Goal: Information Seeking & Learning: Learn about a topic

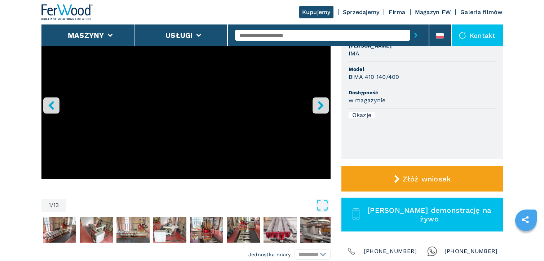
scroll to position [108, 0]
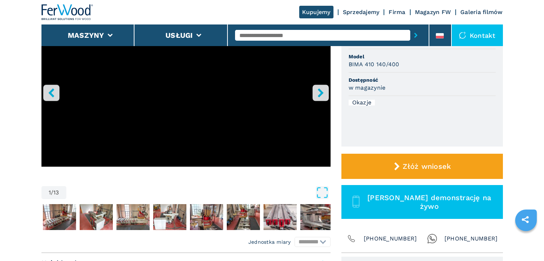
click at [319, 95] on icon "right-button" at bounding box center [320, 92] width 9 height 9
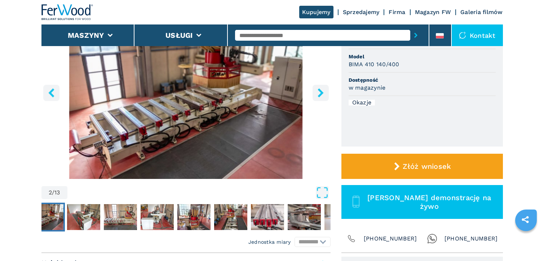
click at [319, 96] on icon "right-button" at bounding box center [321, 92] width 6 height 9
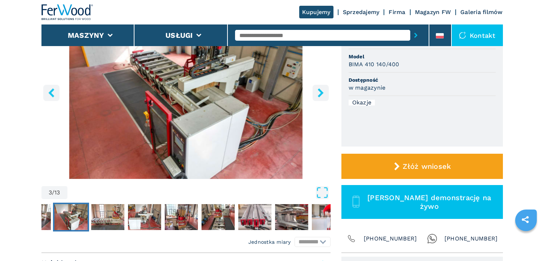
click at [318, 95] on icon "right-button" at bounding box center [320, 92] width 9 height 9
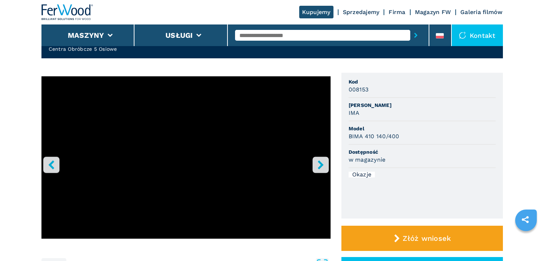
click at [317, 166] on icon "right-button" at bounding box center [320, 164] width 9 height 9
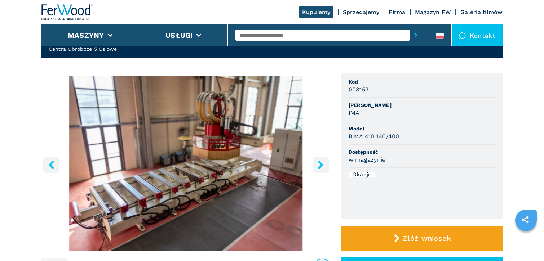
click at [318, 168] on icon "right-button" at bounding box center [320, 164] width 9 height 9
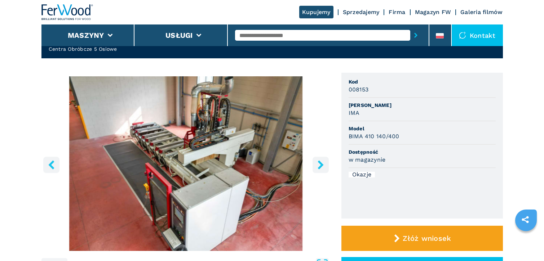
click at [320, 169] on icon "right-button" at bounding box center [320, 164] width 9 height 9
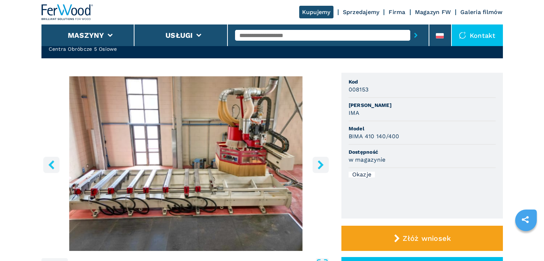
click at [320, 167] on icon "right-button" at bounding box center [321, 164] width 6 height 9
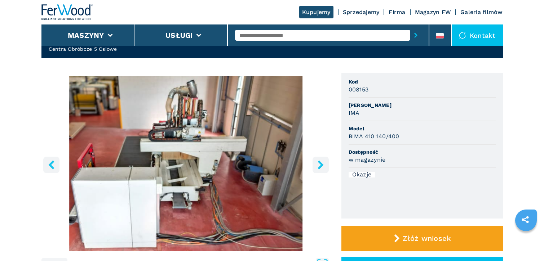
click at [319, 170] on button "right-button" at bounding box center [321, 165] width 16 height 16
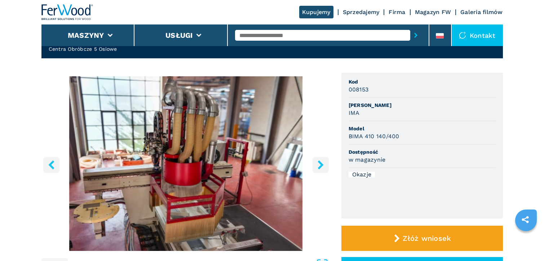
click at [53, 163] on icon "left-button" at bounding box center [51, 164] width 6 height 9
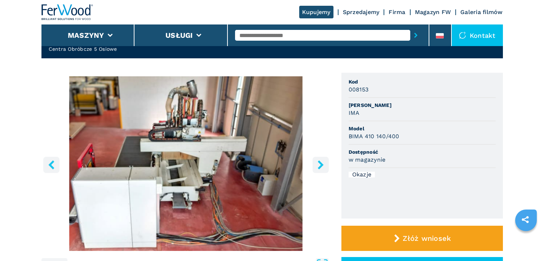
click at [53, 163] on icon "left-button" at bounding box center [51, 164] width 6 height 9
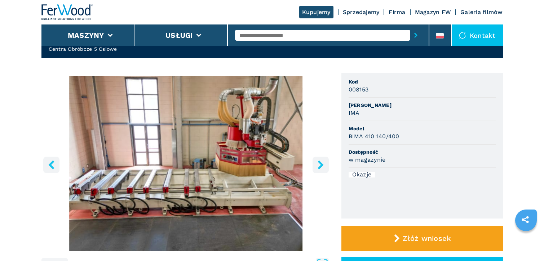
click at [320, 167] on icon "right-button" at bounding box center [321, 164] width 6 height 9
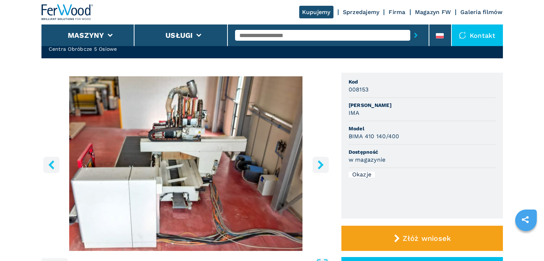
click at [320, 167] on icon "right-button" at bounding box center [321, 164] width 6 height 9
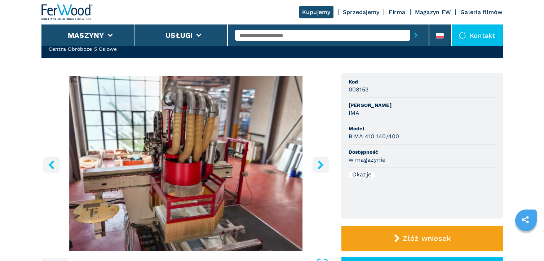
click at [320, 167] on icon "right-button" at bounding box center [321, 164] width 6 height 9
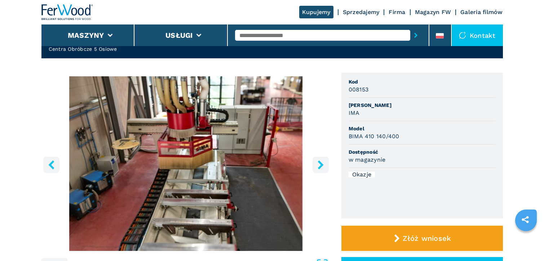
click at [316, 168] on icon "right-button" at bounding box center [320, 164] width 9 height 9
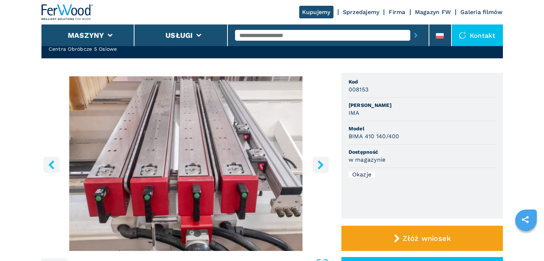
click at [316, 168] on icon "right-button" at bounding box center [320, 164] width 9 height 9
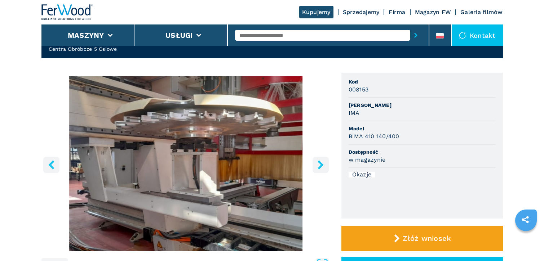
click at [316, 168] on icon "right-button" at bounding box center [320, 164] width 9 height 9
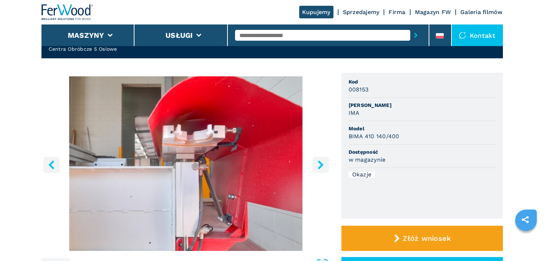
click at [316, 168] on icon "right-button" at bounding box center [320, 164] width 9 height 9
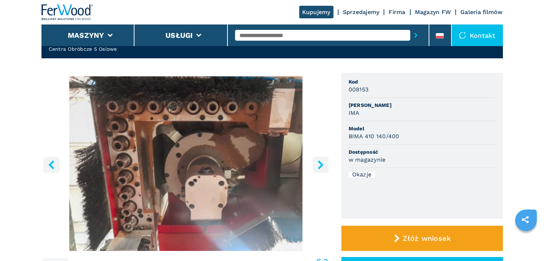
click at [316, 168] on icon "right-button" at bounding box center [320, 164] width 9 height 9
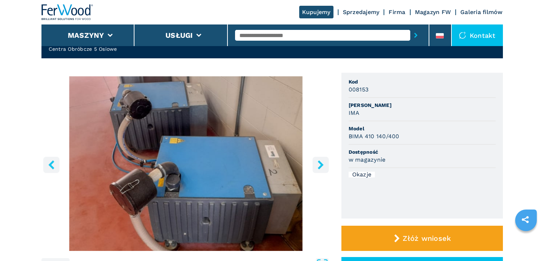
click at [316, 168] on icon "right-button" at bounding box center [320, 164] width 9 height 9
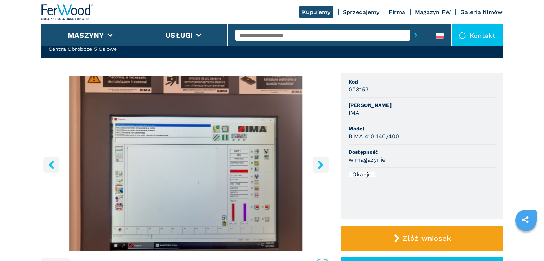
click at [239, 208] on img "Go to Slide 13" at bounding box center [185, 163] width 289 height 175
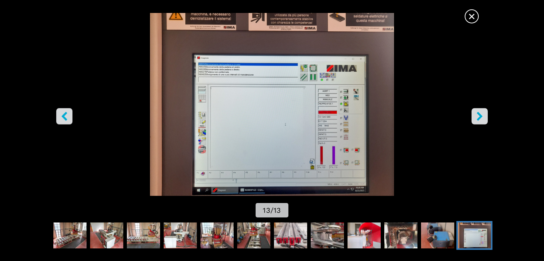
click at [471, 223] on img "Go to Slide 13" at bounding box center [474, 236] width 33 height 26
click at [61, 113] on icon "left-button" at bounding box center [64, 116] width 9 height 9
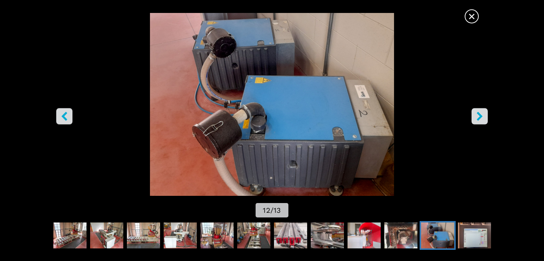
click at [62, 112] on icon "left-button" at bounding box center [64, 116] width 9 height 9
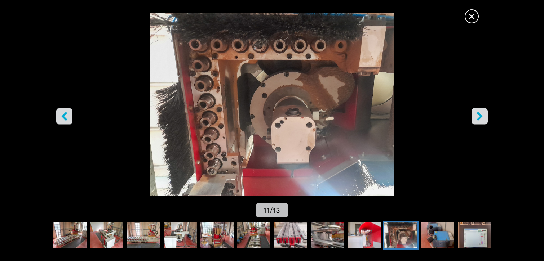
click at [469, 21] on span "×" at bounding box center [471, 15] width 13 height 13
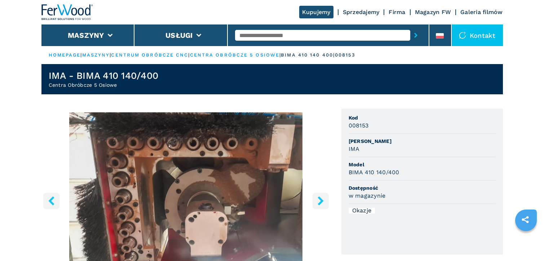
click at [318, 201] on icon "right-button" at bounding box center [320, 200] width 9 height 9
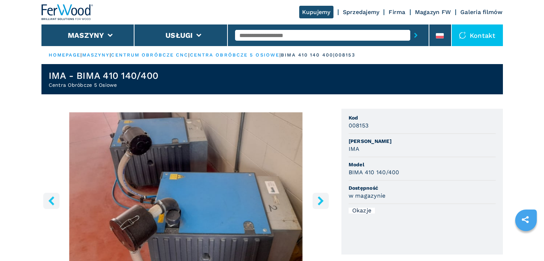
click at [319, 200] on icon "right-button" at bounding box center [320, 200] width 9 height 9
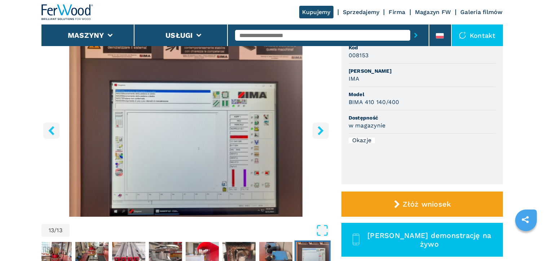
scroll to position [72, 0]
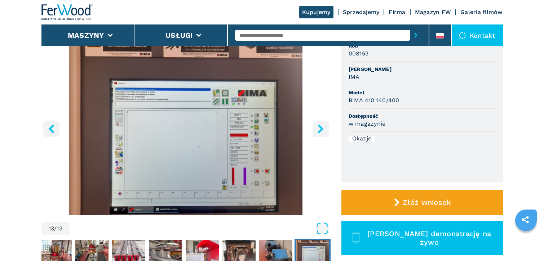
click at [320, 129] on icon "right-button" at bounding box center [320, 128] width 9 height 9
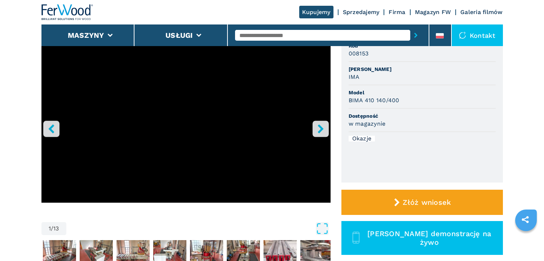
click at [320, 129] on icon "right-button" at bounding box center [320, 128] width 9 height 9
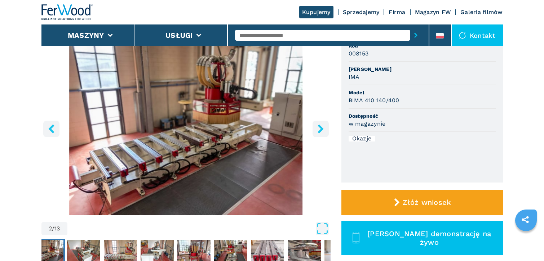
click at [320, 129] on icon "right-button" at bounding box center [320, 128] width 9 height 9
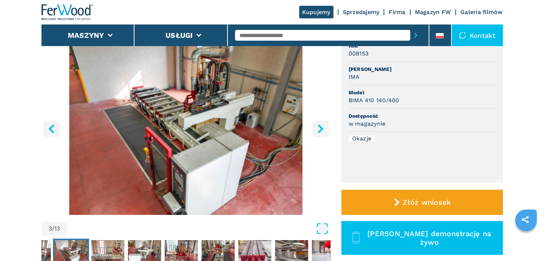
click at [320, 129] on icon "right-button" at bounding box center [320, 128] width 9 height 9
